Goal: Entertainment & Leisure: Consume media (video, audio)

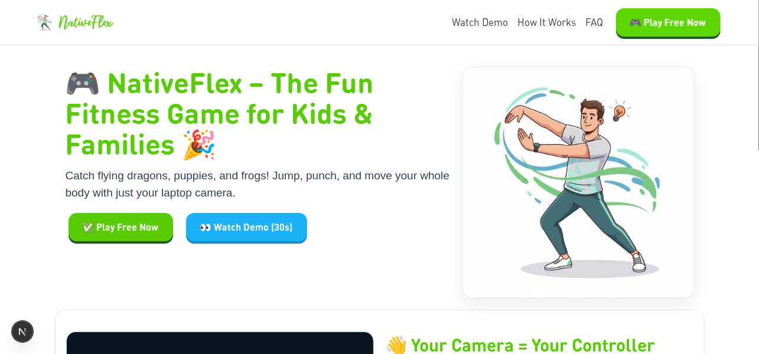
click at [640, 15] on button "🎮 Play Free Now" at bounding box center [668, 22] width 105 height 28
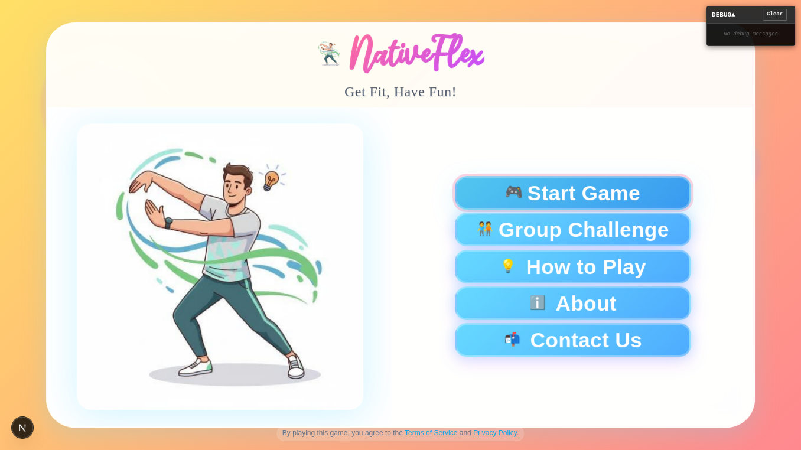
click at [563, 184] on span "Start Game" at bounding box center [583, 193] width 113 height 21
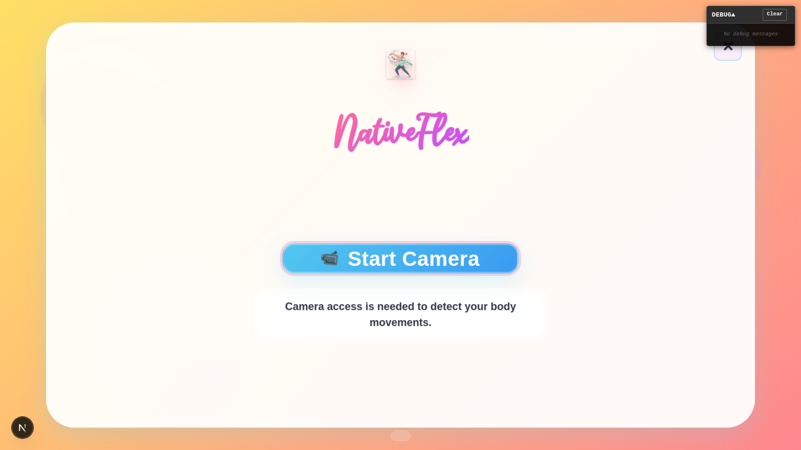
click at [347, 250] on button "📹 Start Camera" at bounding box center [400, 258] width 236 height 30
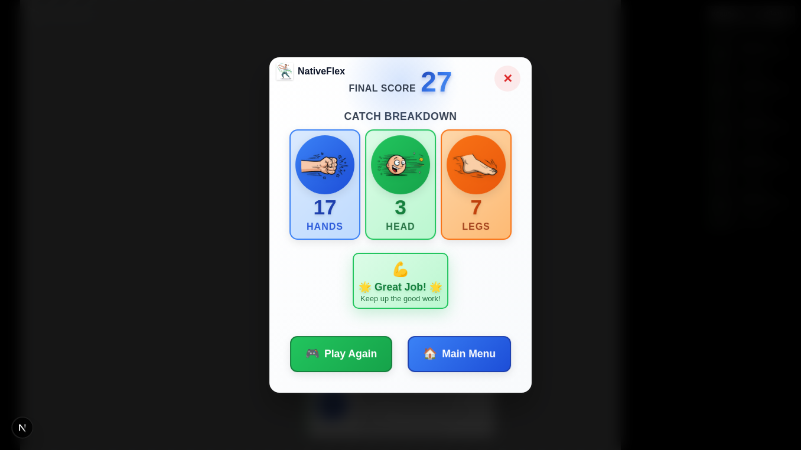
click at [504, 82] on button "✕" at bounding box center [507, 79] width 26 height 26
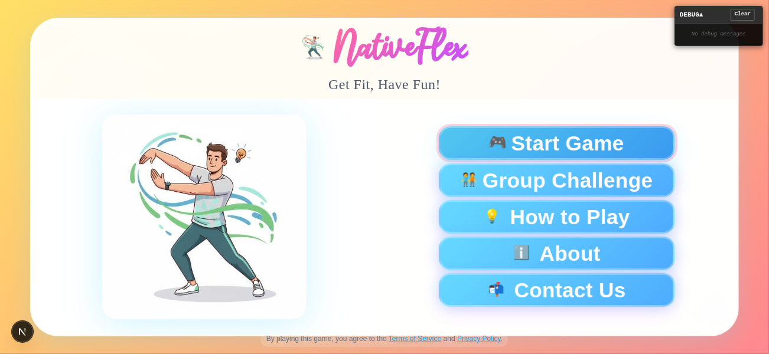
click at [507, 132] on button "🎮 Start Game" at bounding box center [557, 143] width 236 height 34
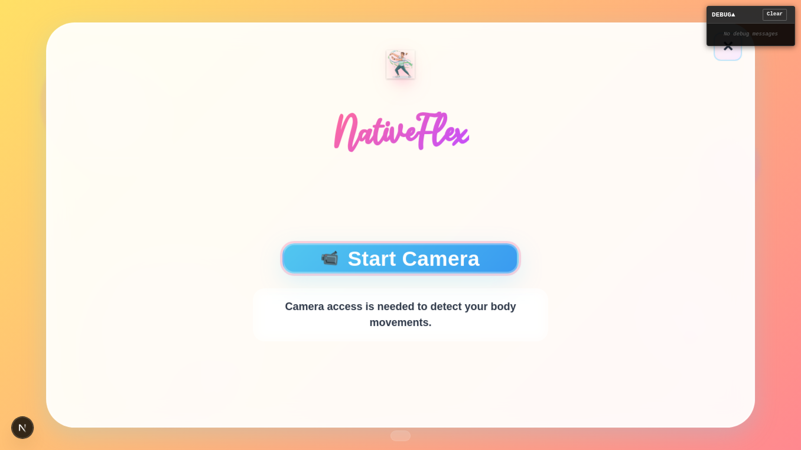
click at [488, 263] on button "📹 Start Camera" at bounding box center [400, 258] width 236 height 30
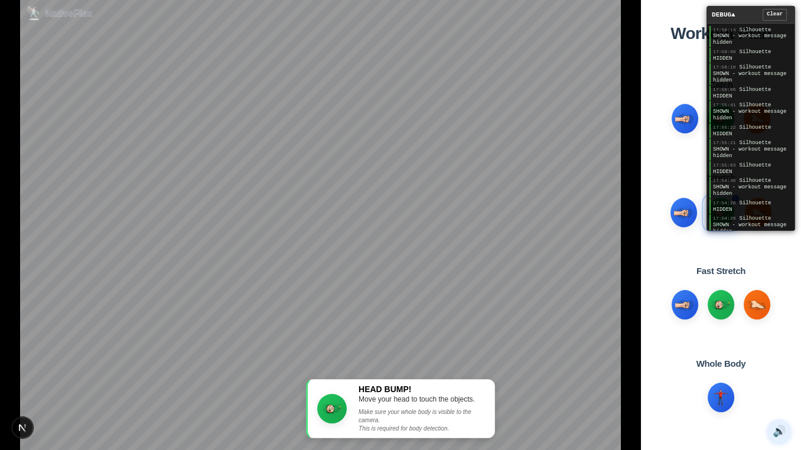
click at [367, 354] on span "HEAD BUMP!" at bounding box center [422, 390] width 126 height 10
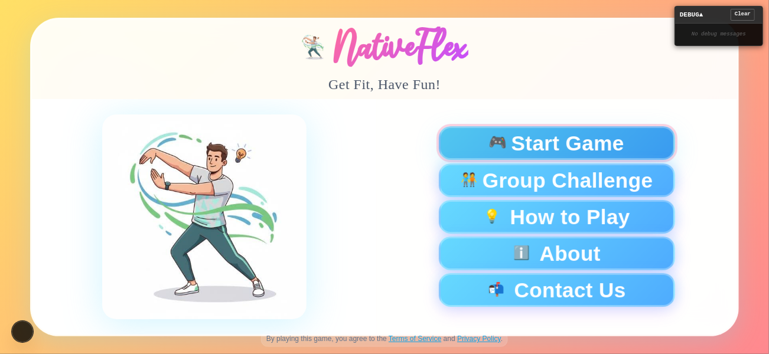
click at [549, 139] on span "Start Game" at bounding box center [568, 143] width 113 height 21
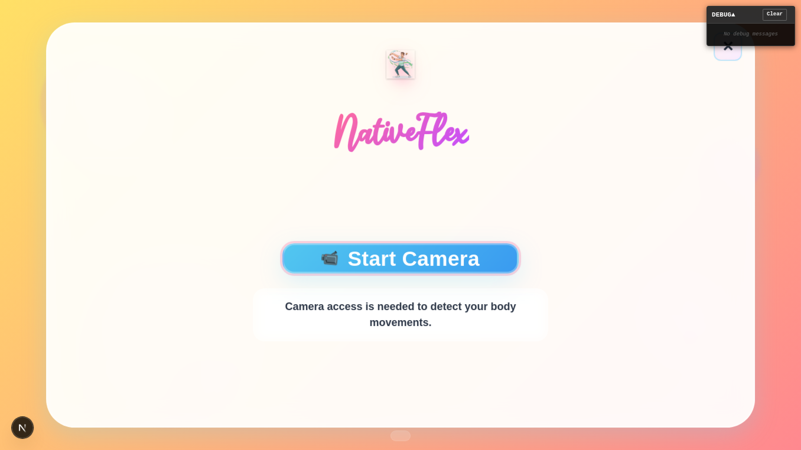
click at [438, 247] on button "📹 Start Camera" at bounding box center [400, 258] width 236 height 30
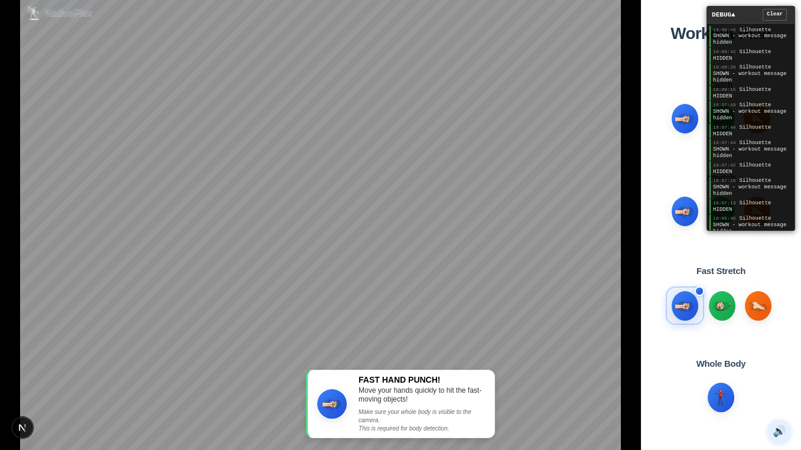
click at [379, 354] on span "FAST HAND PUNCH!" at bounding box center [422, 380] width 126 height 10
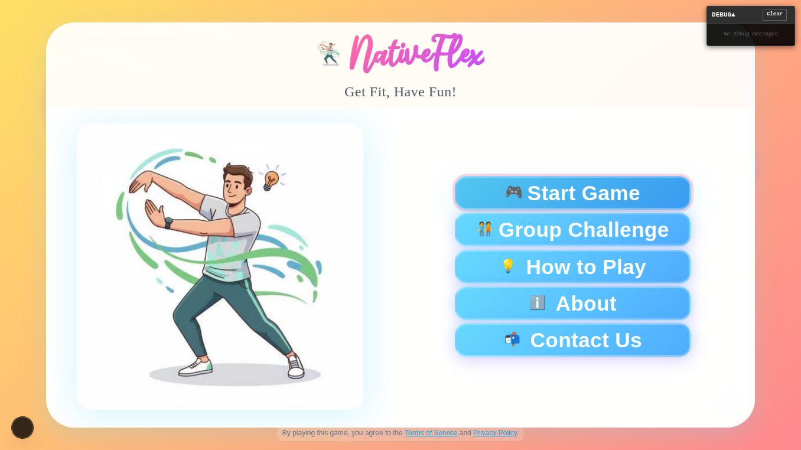
click at [511, 190] on span "🎮" at bounding box center [513, 193] width 19 height 16
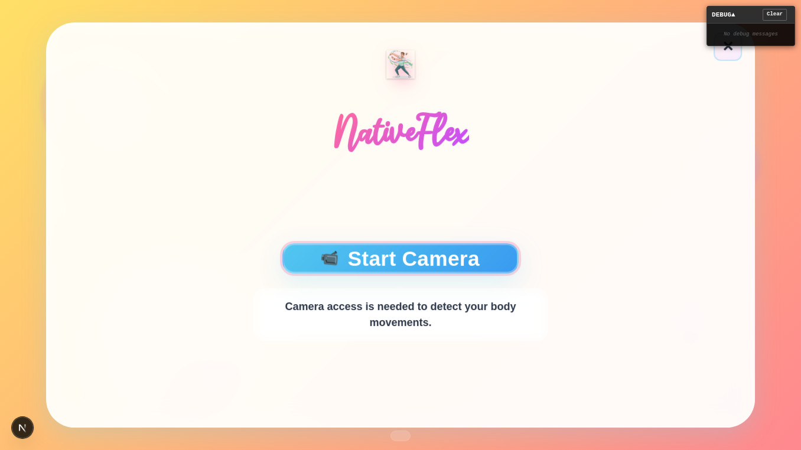
click at [460, 265] on button "📹 Start Camera" at bounding box center [400, 258] width 236 height 30
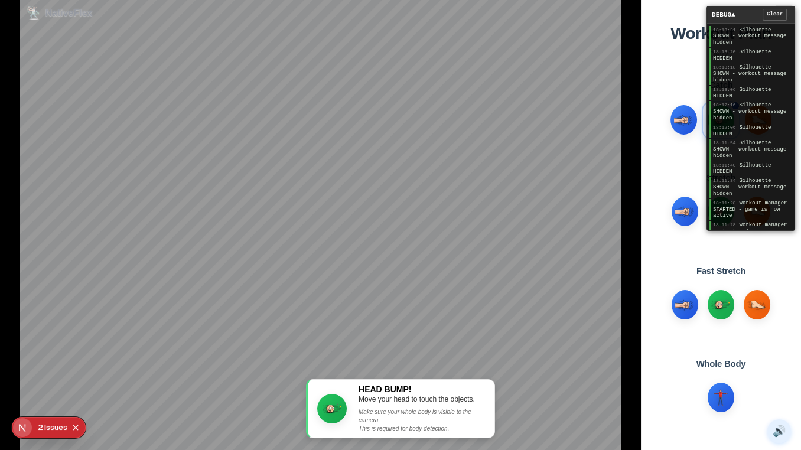
click at [53, 354] on div "Issue s" at bounding box center [55, 427] width 23 height 21
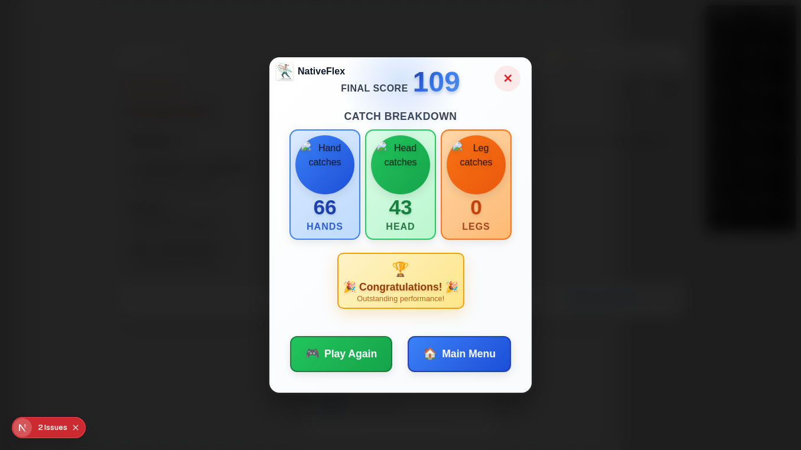
click at [505, 74] on button "✕" at bounding box center [507, 79] width 26 height 26
click at [597, 226] on div "NativeFlex ✕ Final Score 109 Catch Breakdown 66 Hands 43 Head 0 Legs 🏆 🎉 Congra…" at bounding box center [400, 225] width 801 height 450
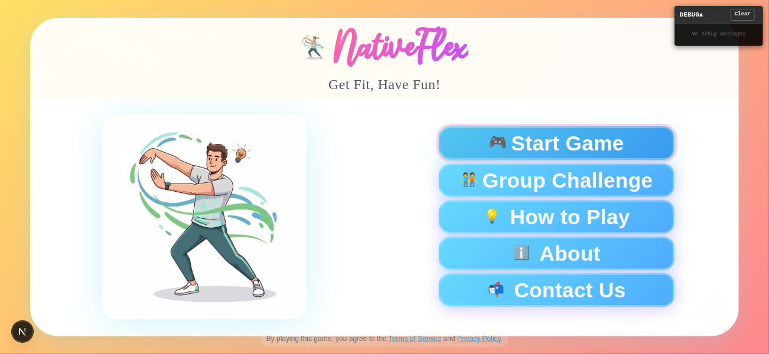
click at [535, 138] on span "Start Game" at bounding box center [568, 143] width 113 height 21
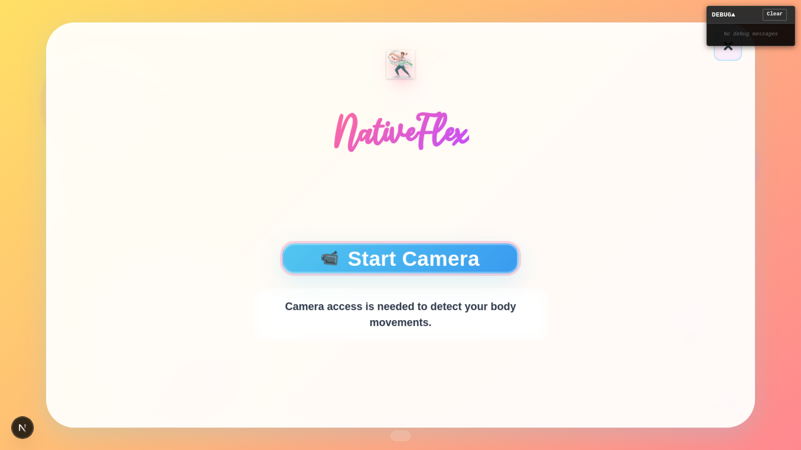
click at [387, 256] on button "📹 Start Camera" at bounding box center [400, 258] width 236 height 30
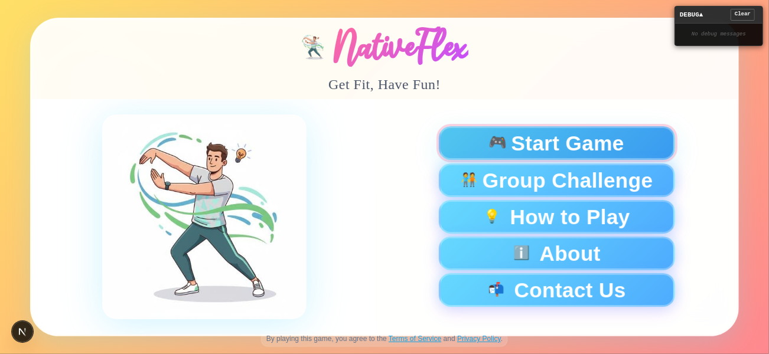
click at [616, 139] on span "Start Game" at bounding box center [568, 143] width 113 height 21
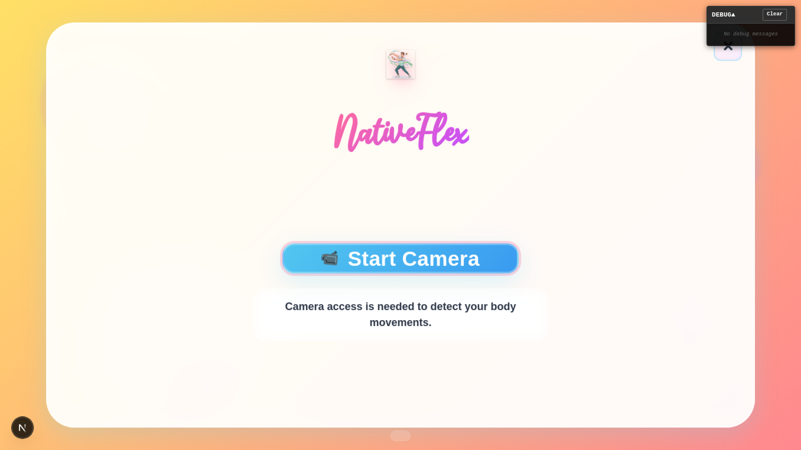
click at [426, 258] on button "📹 Start Camera" at bounding box center [400, 258] width 236 height 30
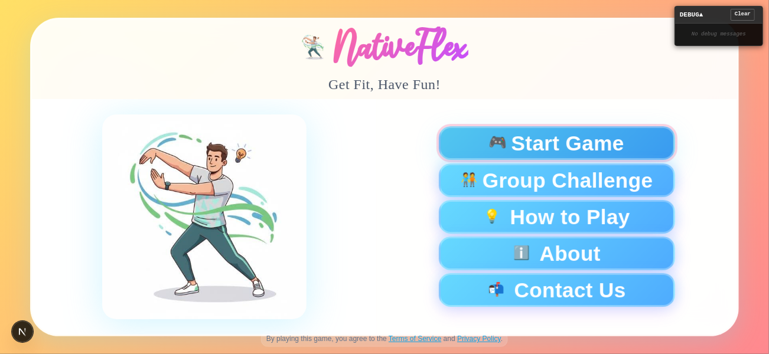
click at [483, 153] on div "🎮 Start Game" at bounding box center [557, 143] width 216 height 21
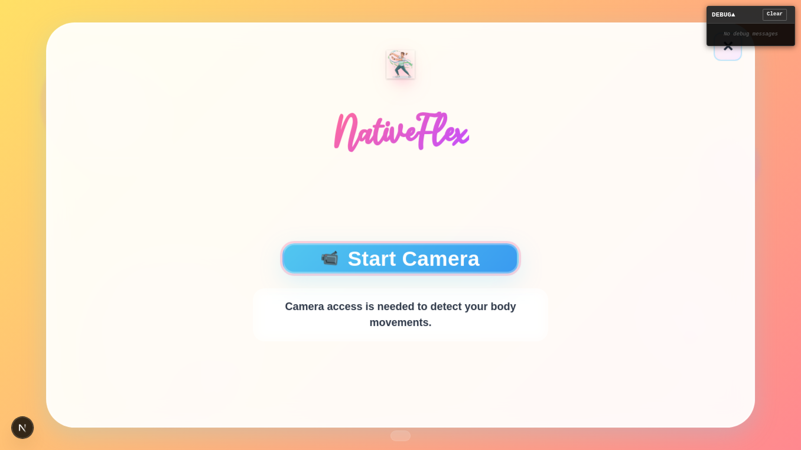
click at [449, 252] on button "📹 Start Camera" at bounding box center [400, 258] width 236 height 30
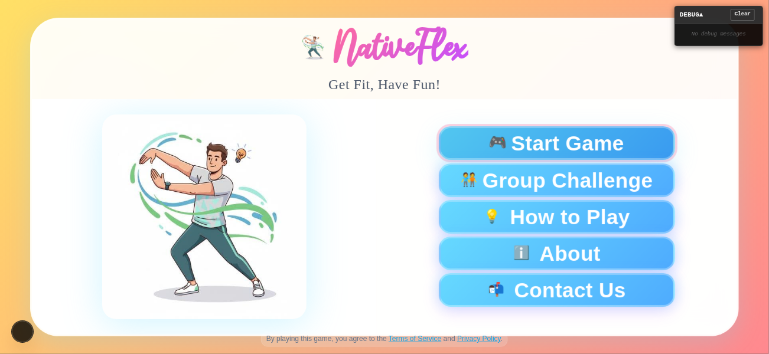
click at [516, 149] on span "Start Game" at bounding box center [568, 143] width 113 height 21
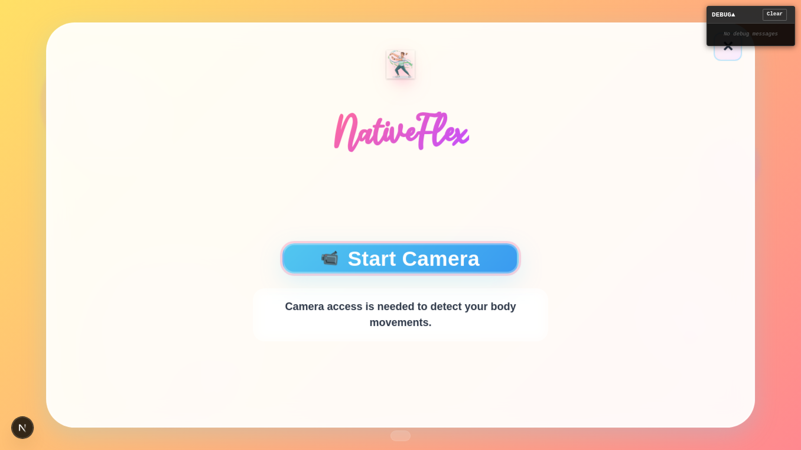
click at [439, 263] on button "📹 Start Camera" at bounding box center [400, 258] width 236 height 30
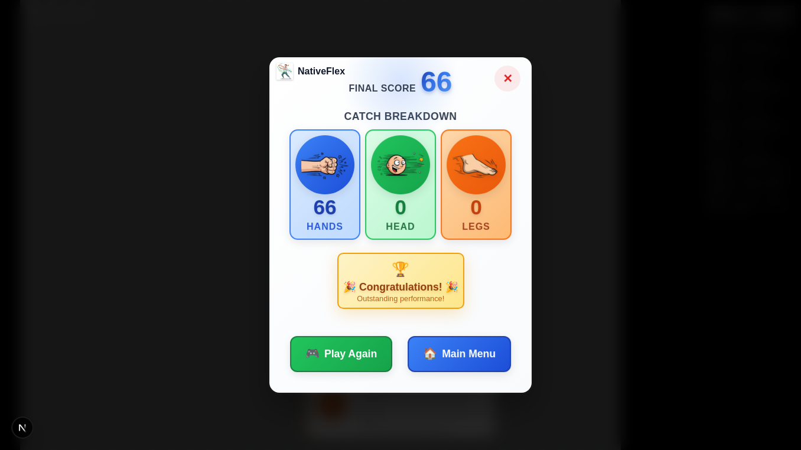
click at [511, 79] on button "✕" at bounding box center [507, 79] width 26 height 26
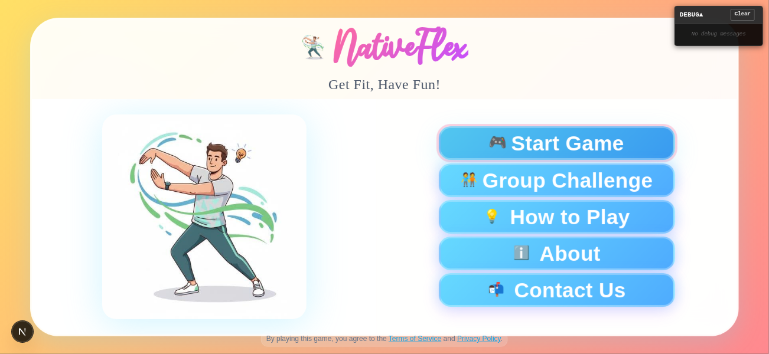
click at [479, 144] on div "🎮 Start Game" at bounding box center [557, 143] width 216 height 21
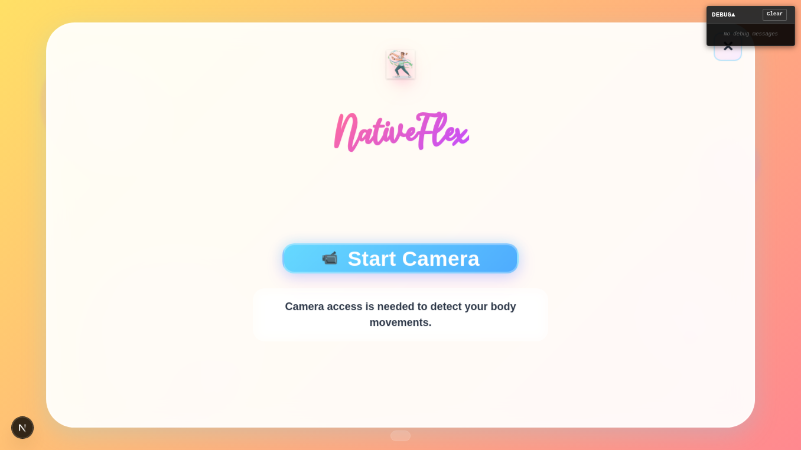
click at [373, 243] on div "📹 Start Camera Camera access is needed to detect your body movements." at bounding box center [400, 292] width 295 height 99
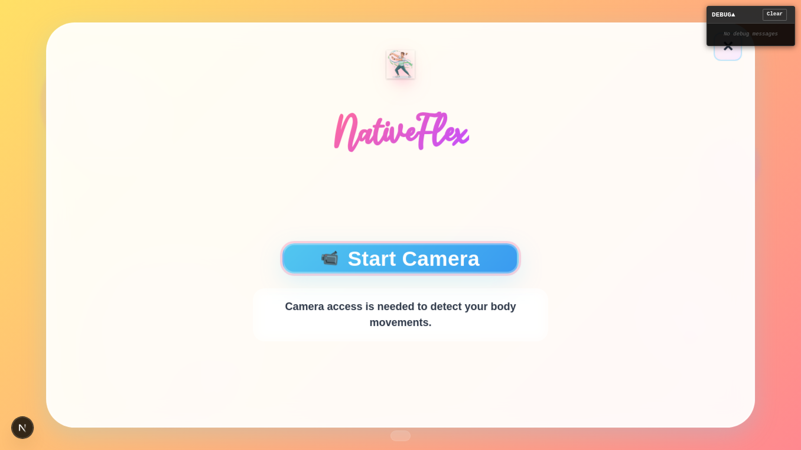
click at [380, 252] on button "📹 Start Camera" at bounding box center [400, 258] width 236 height 30
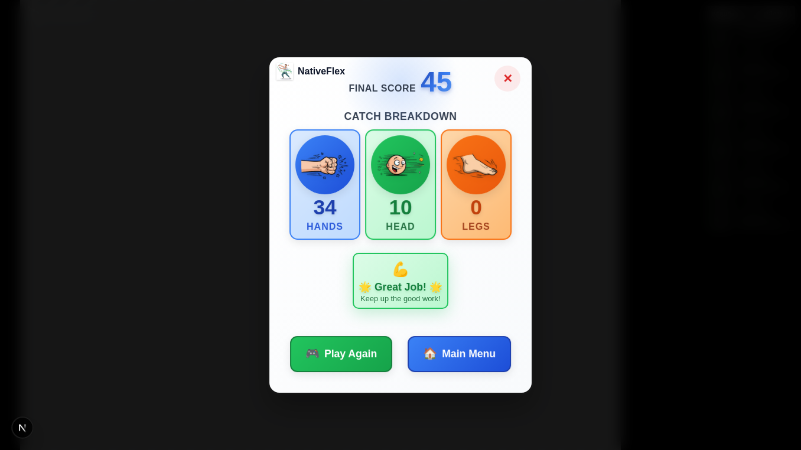
click at [507, 79] on button "✕" at bounding box center [507, 79] width 26 height 26
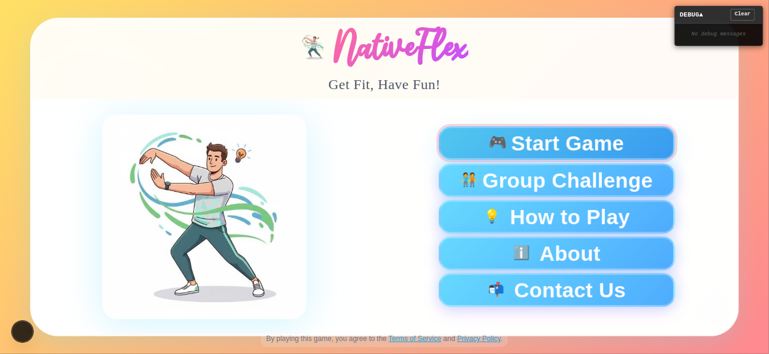
click at [526, 141] on span "Start Game" at bounding box center [568, 143] width 113 height 21
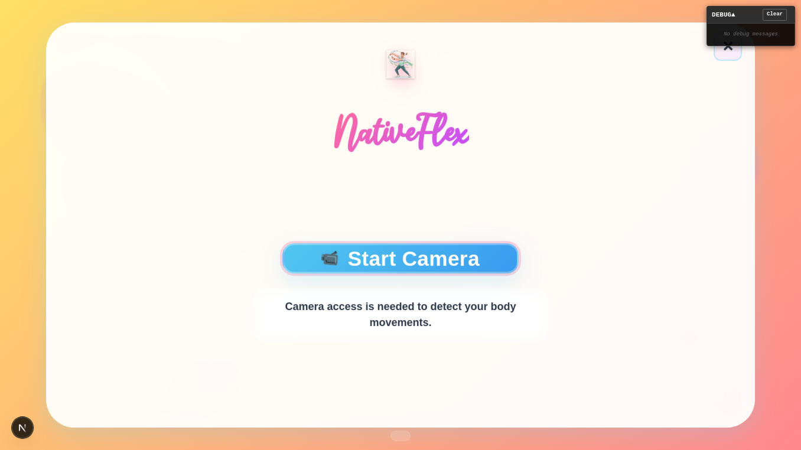
click at [392, 250] on button "📹 Start Camera" at bounding box center [400, 258] width 236 height 30
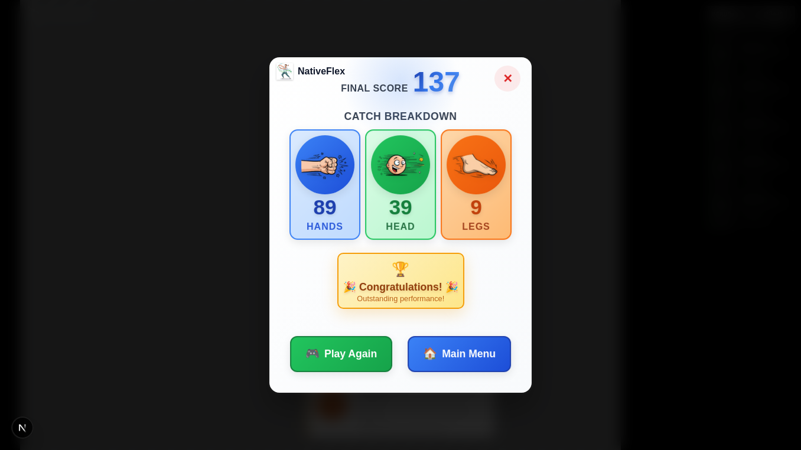
click at [509, 79] on button "✕" at bounding box center [507, 79] width 26 height 26
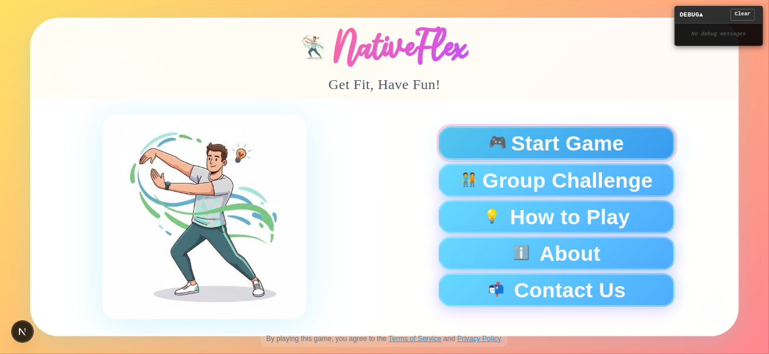
click at [597, 145] on span "Start Game" at bounding box center [568, 143] width 113 height 21
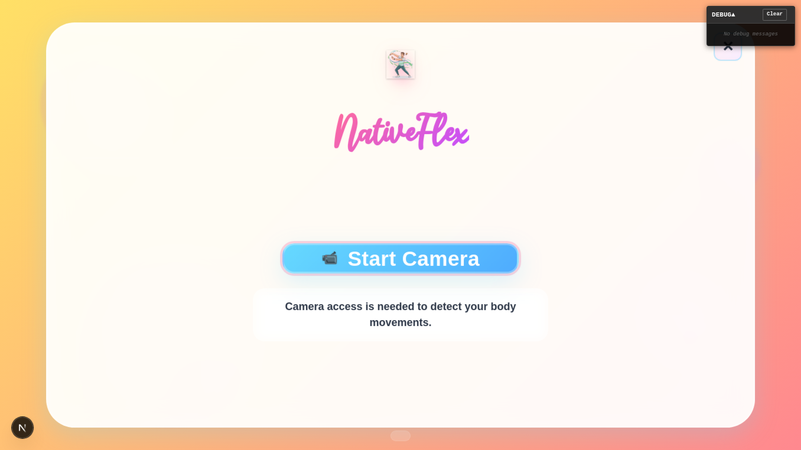
drag, startPoint x: 398, startPoint y: 256, endPoint x: 413, endPoint y: 250, distance: 16.5
click at [398, 256] on button "📹 Start Camera" at bounding box center [400, 258] width 236 height 30
